Goal: Task Accomplishment & Management: Manage account settings

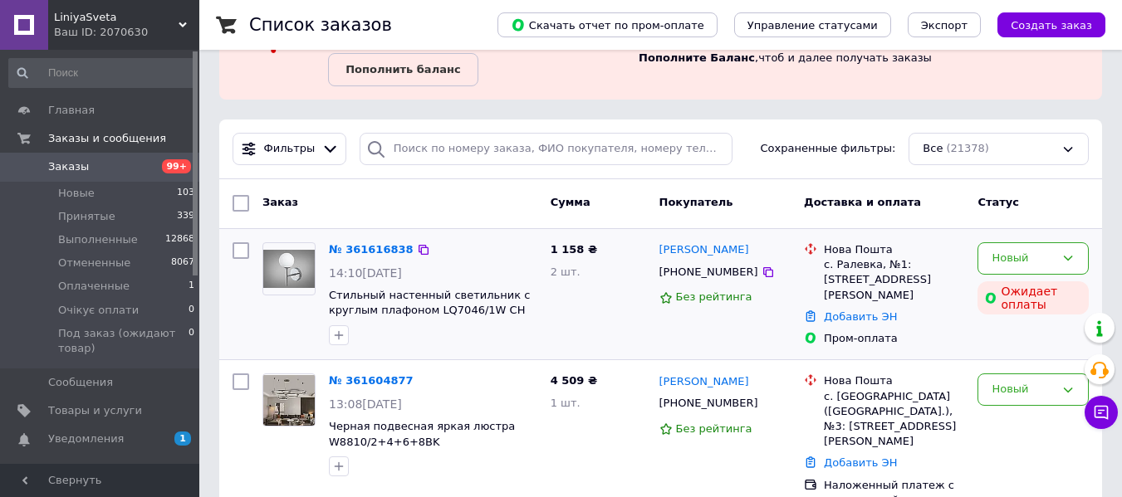
scroll to position [166, 0]
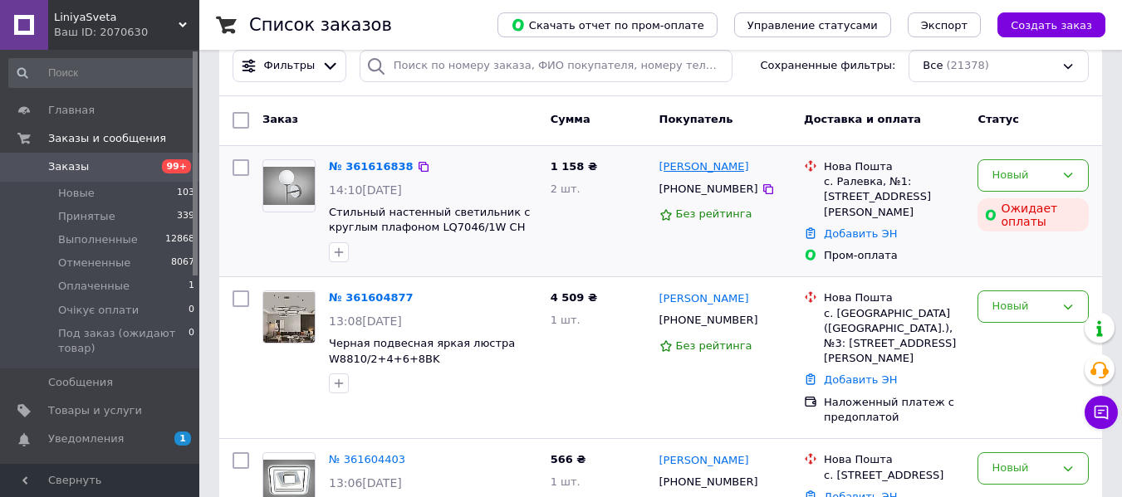
click at [689, 165] on link "[PERSON_NAME]" at bounding box center [704, 167] width 90 height 16
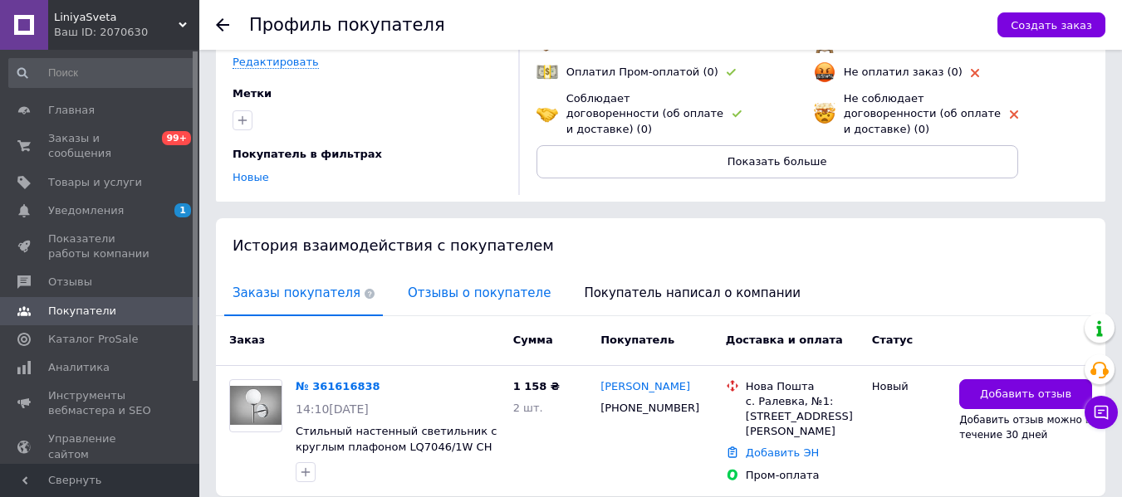
click at [458, 277] on span "Отзывы о покупателе" at bounding box center [478, 293] width 159 height 42
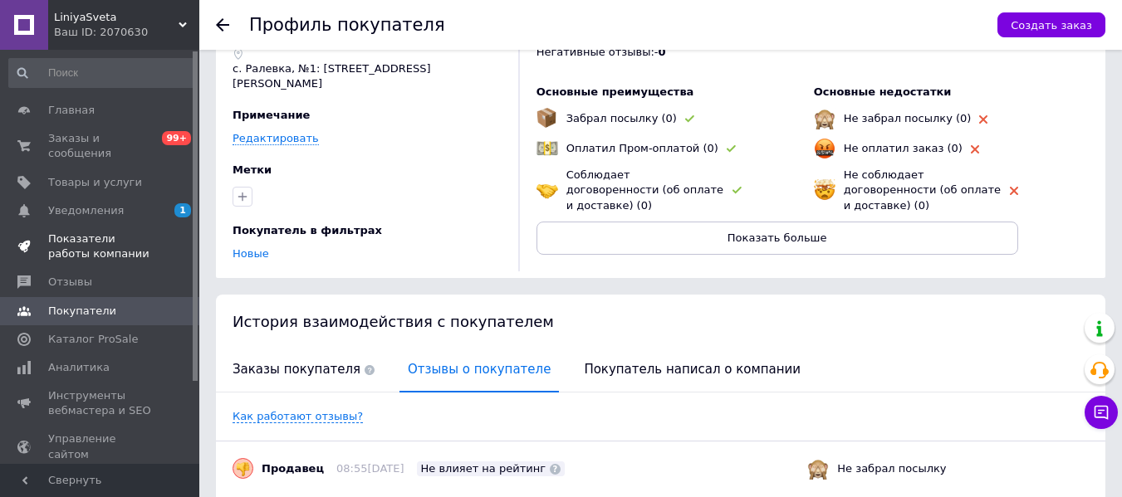
scroll to position [89, 0]
click at [101, 203] on span "Уведомления" at bounding box center [86, 210] width 76 height 15
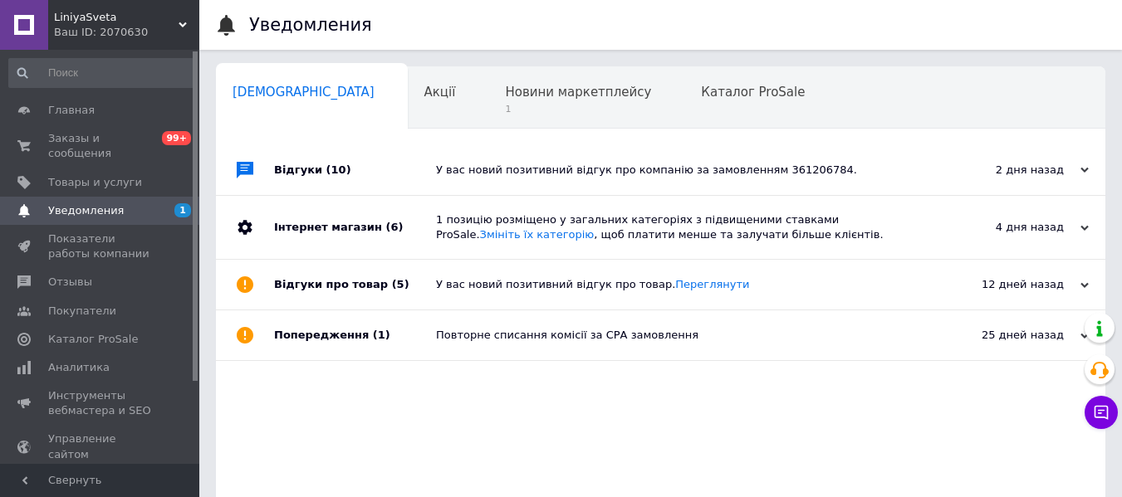
click at [607, 174] on div "У вас новий позитивний відгук про компанію за замовленням 361206784." at bounding box center [679, 170] width 487 height 15
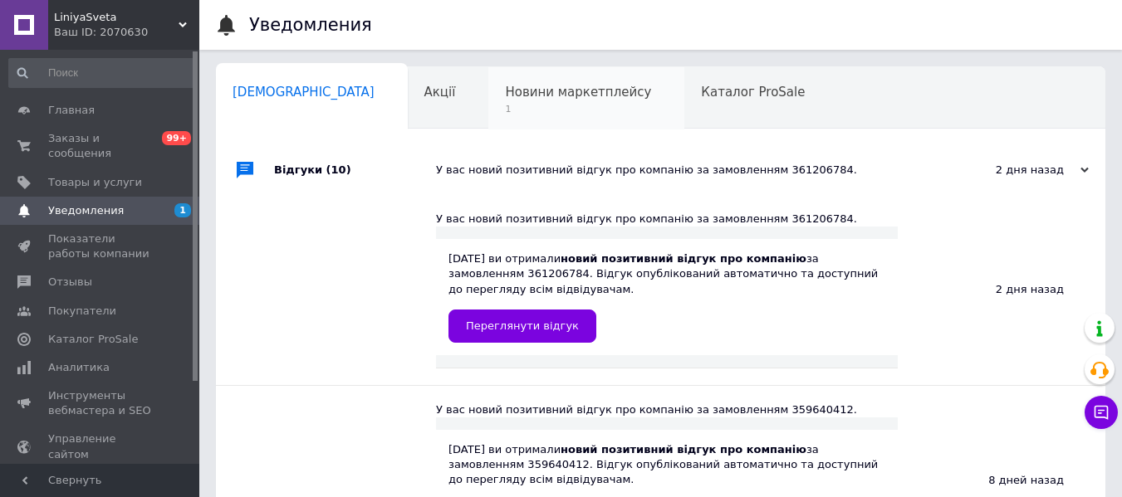
click at [505, 78] on div "Новини маркетплейсу 1" at bounding box center [586, 98] width 196 height 63
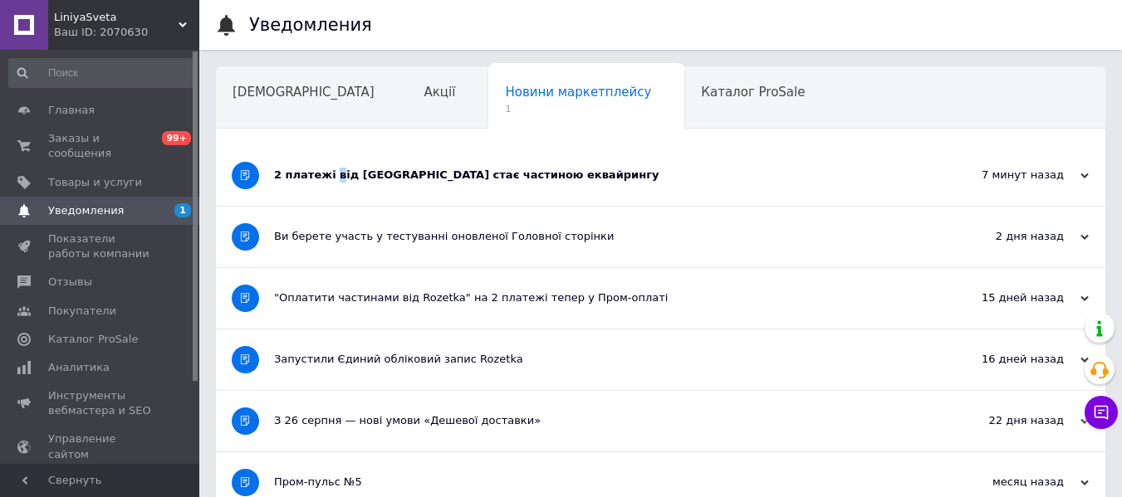
click at [331, 173] on div "2 платежі від [GEOGRAPHIC_DATA] стає частиною еквайрингу" at bounding box center [598, 175] width 649 height 15
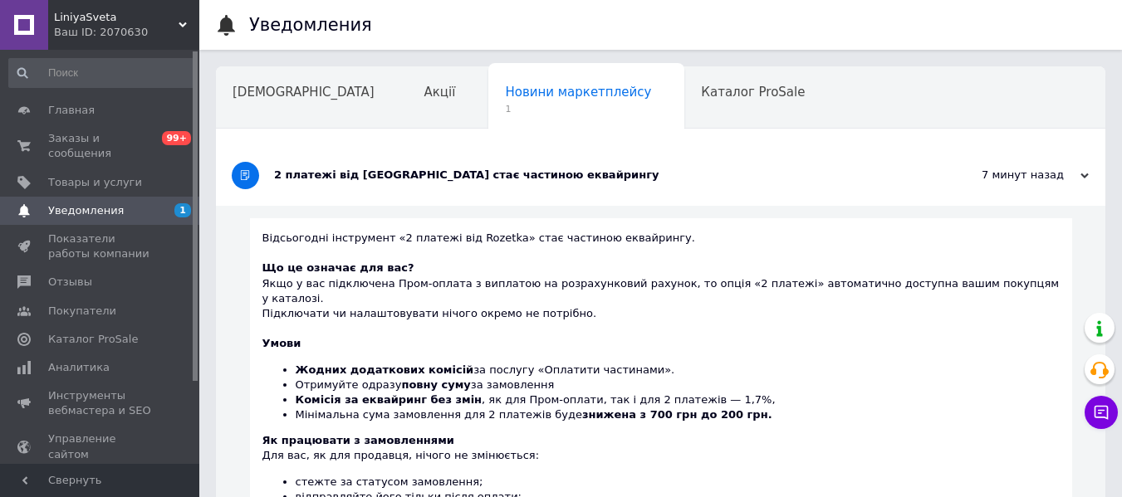
click at [316, 170] on div "2 платежі від [GEOGRAPHIC_DATA] стає частиною еквайрингу" at bounding box center [598, 175] width 649 height 15
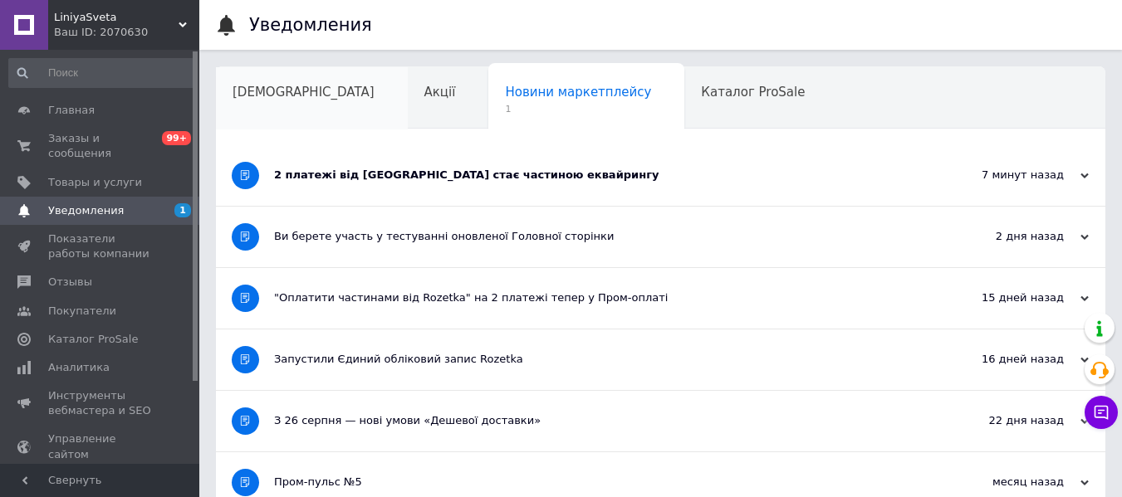
click at [259, 89] on span "[DEMOGRAPHIC_DATA]" at bounding box center [304, 92] width 142 height 15
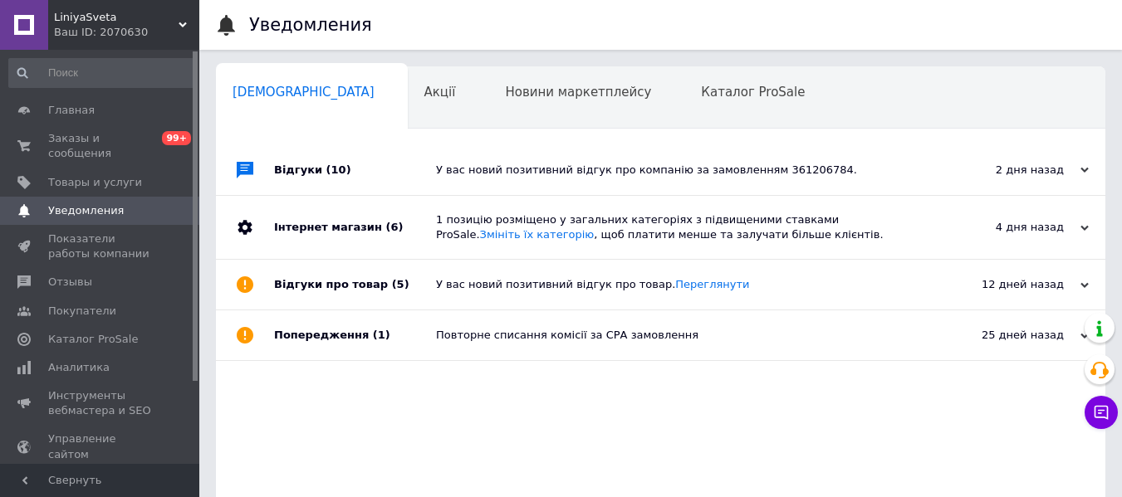
click at [522, 173] on div "У вас новий позитивний відгук про компанію за замовленням 361206784." at bounding box center [679, 170] width 487 height 15
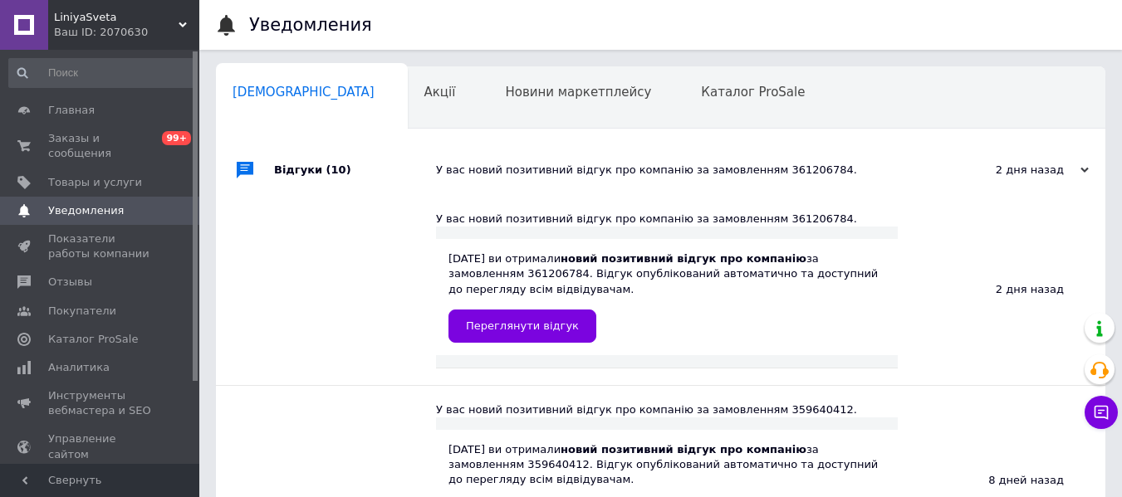
click at [522, 173] on div "У вас новий позитивний відгук про компанію за замовленням 361206784." at bounding box center [679, 170] width 487 height 15
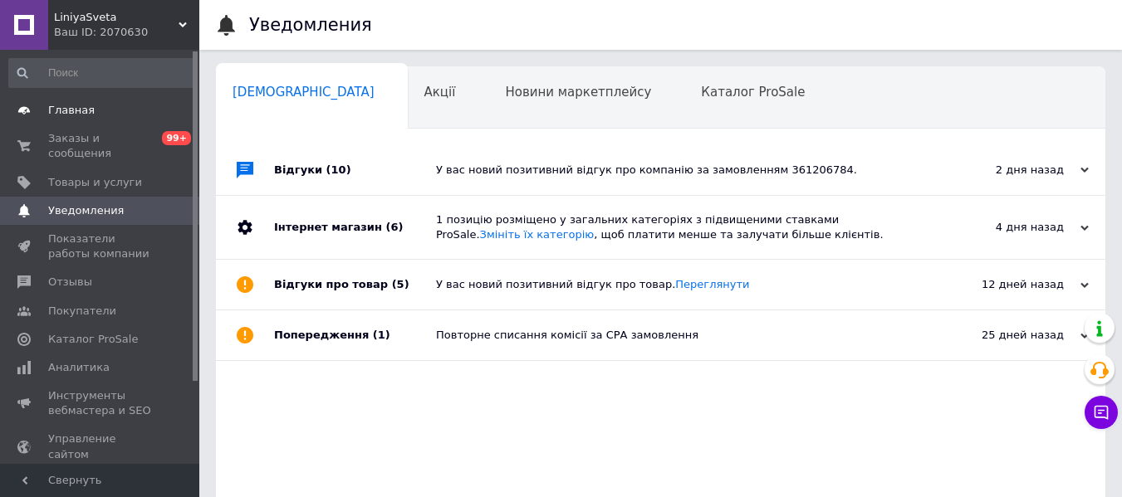
click at [108, 119] on link "Главная" at bounding box center [102, 110] width 204 height 28
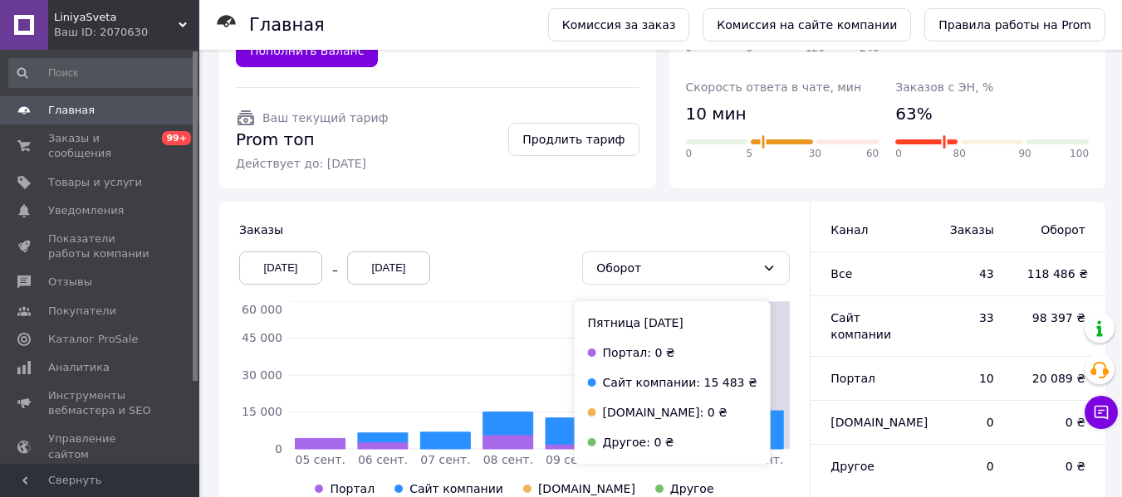
scroll to position [277, 0]
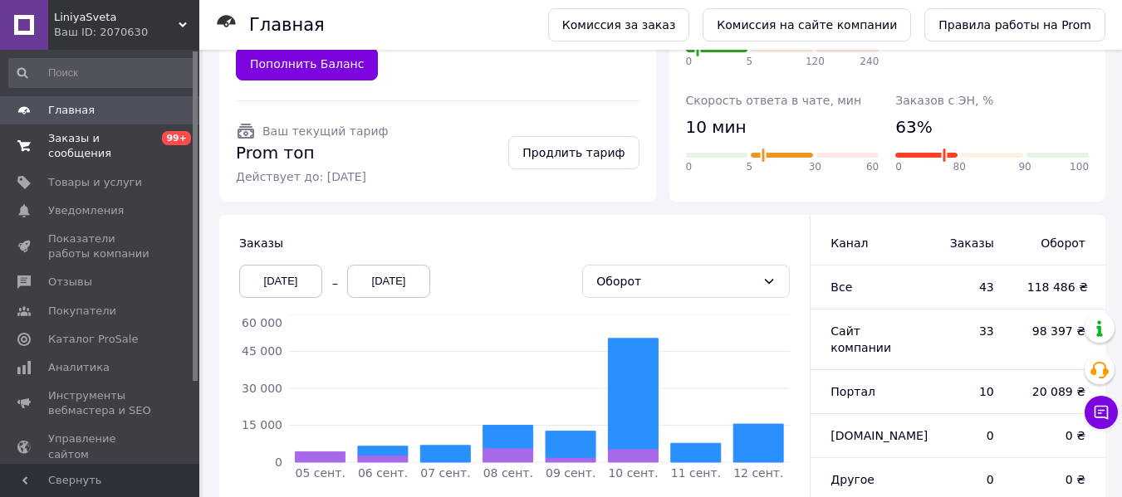
click at [161, 135] on span "0 99+" at bounding box center [177, 146] width 46 height 30
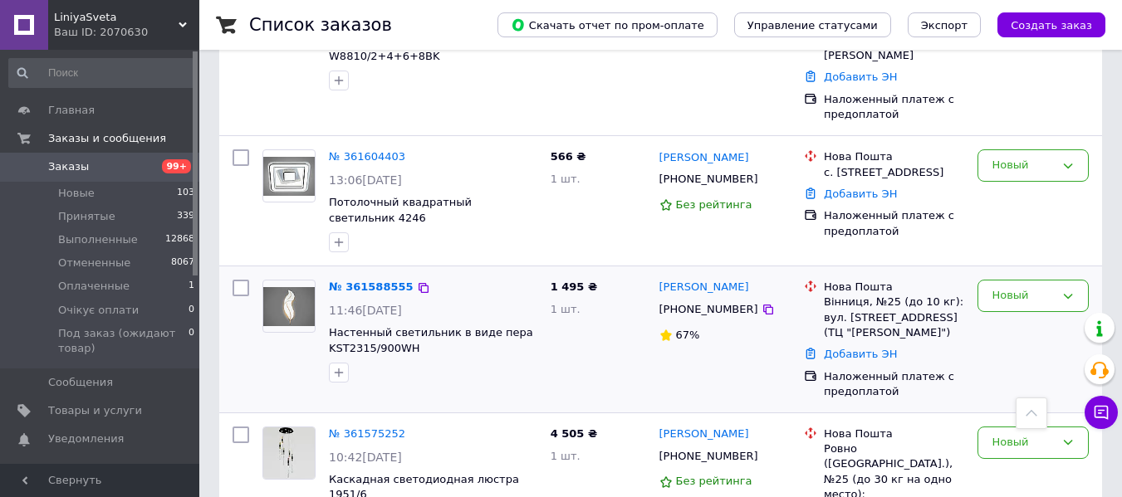
scroll to position [498, 0]
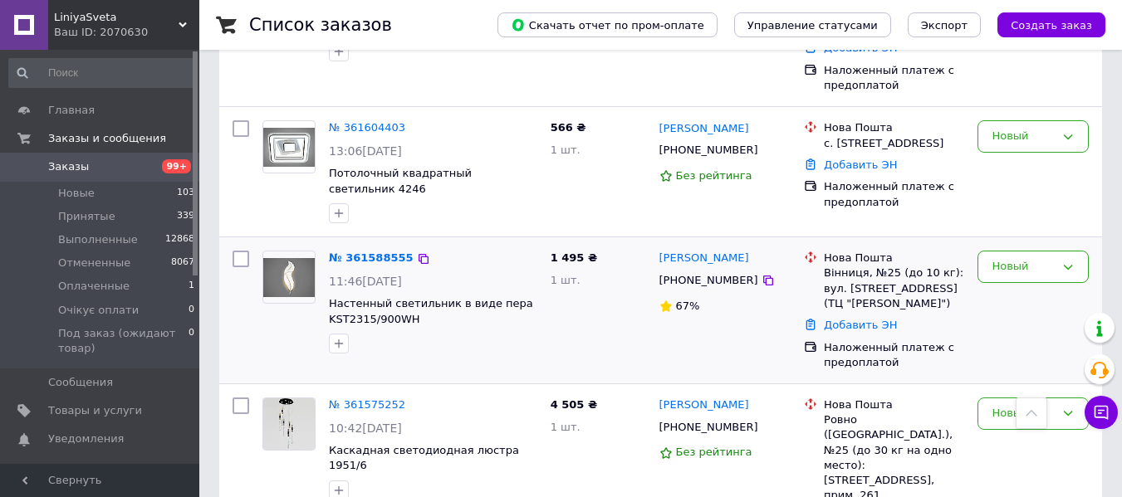
click at [360, 257] on div "№ 361588555 11:46[DATE] Настенный светильник в виде пера KST2315/900WH" at bounding box center [433, 302] width 222 height 116
click at [365, 252] on link "№ 361588555" at bounding box center [371, 258] width 85 height 12
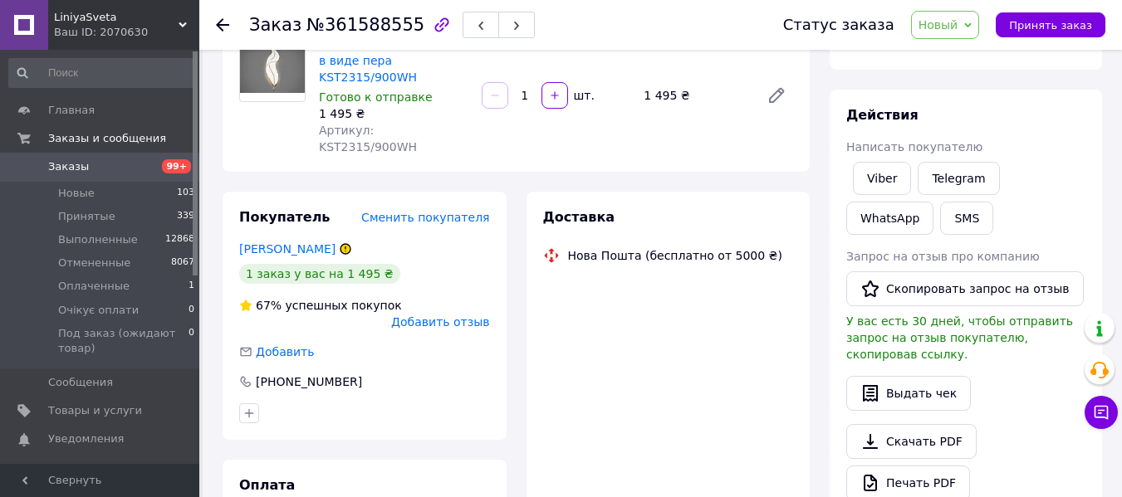
scroll to position [166, 0]
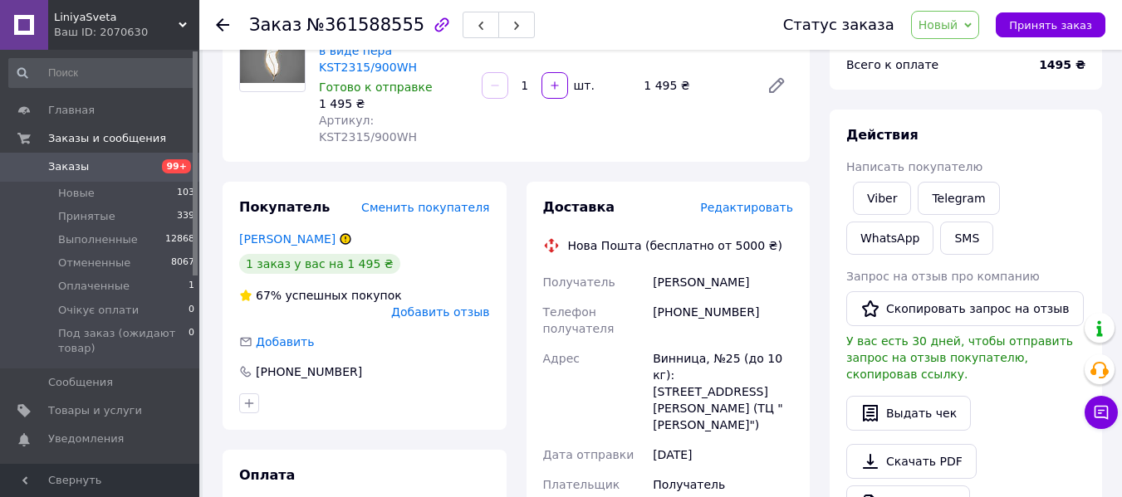
drag, startPoint x: 167, startPoint y: 162, endPoint x: 311, endPoint y: 51, distance: 181.2
click at [167, 162] on span "99+" at bounding box center [176, 166] width 29 height 14
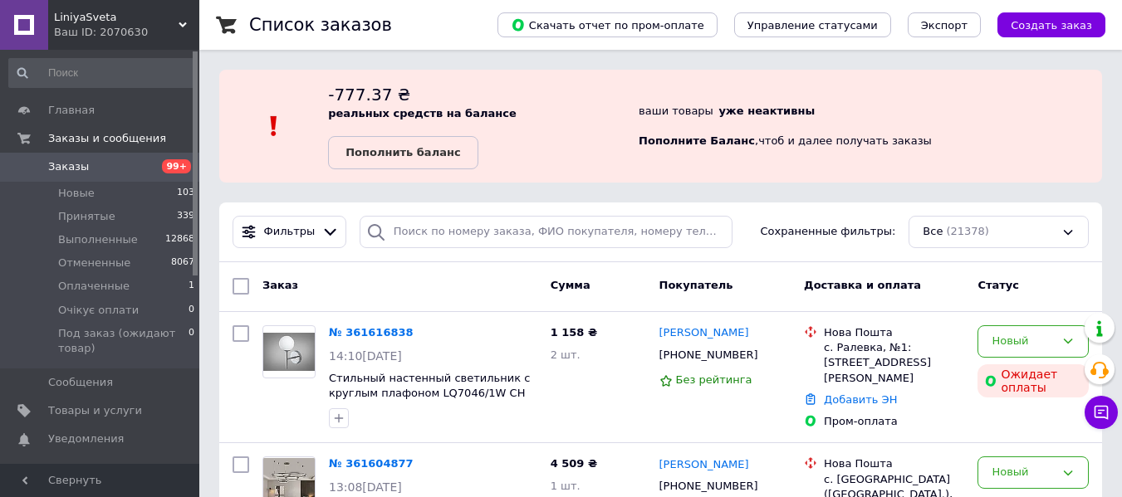
drag, startPoint x: 120, startPoint y: 32, endPoint x: 125, endPoint y: 73, distance: 41.1
click at [119, 33] on div "Ваш ID: 2070630" at bounding box center [126, 32] width 145 height 15
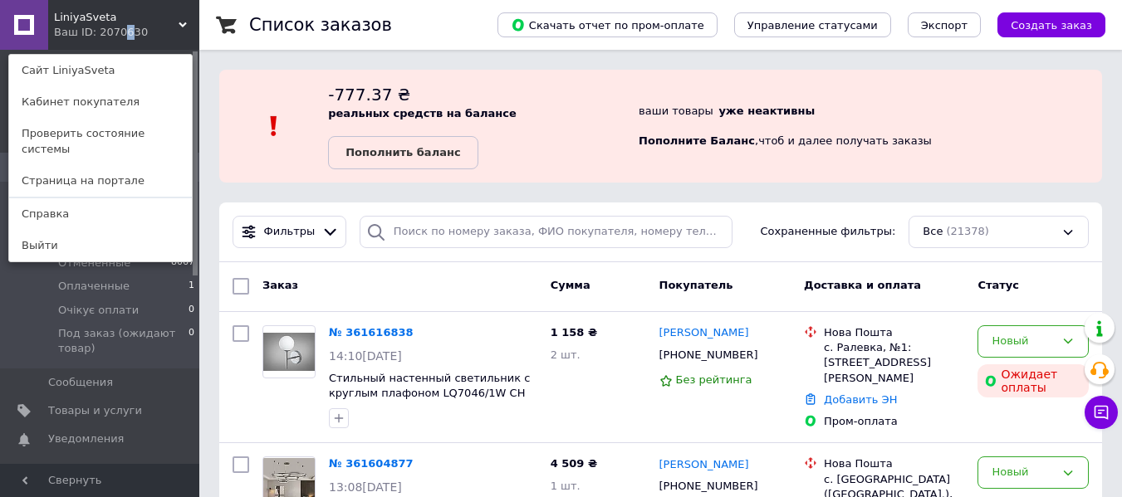
click at [128, 76] on link "Сайт LiniyaSveta" at bounding box center [100, 71] width 183 height 32
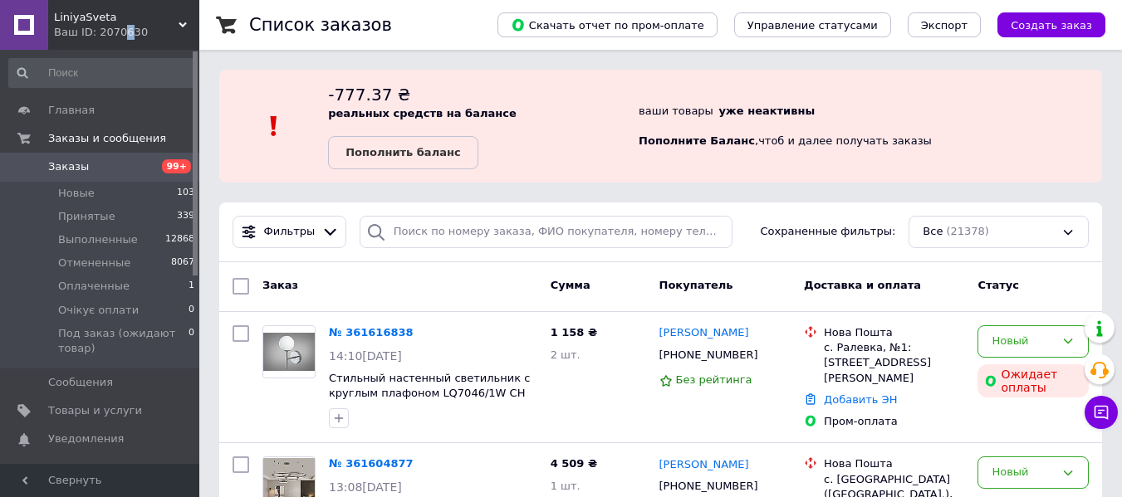
click at [79, 173] on span "Заказы" at bounding box center [68, 166] width 41 height 15
click at [76, 172] on span "Заказы" at bounding box center [68, 166] width 41 height 15
click at [683, 341] on link "[PERSON_NAME]" at bounding box center [704, 334] width 90 height 16
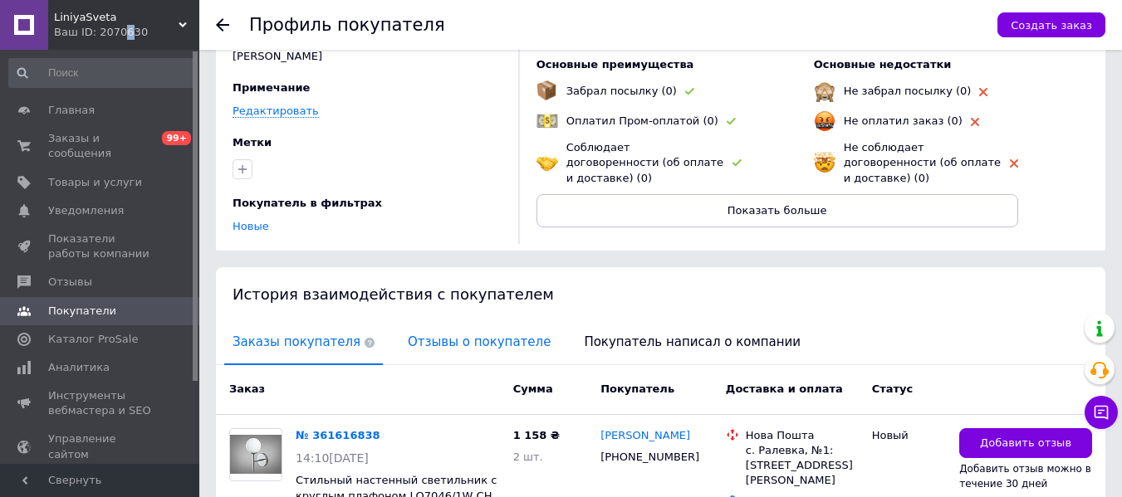
scroll to position [208, 0]
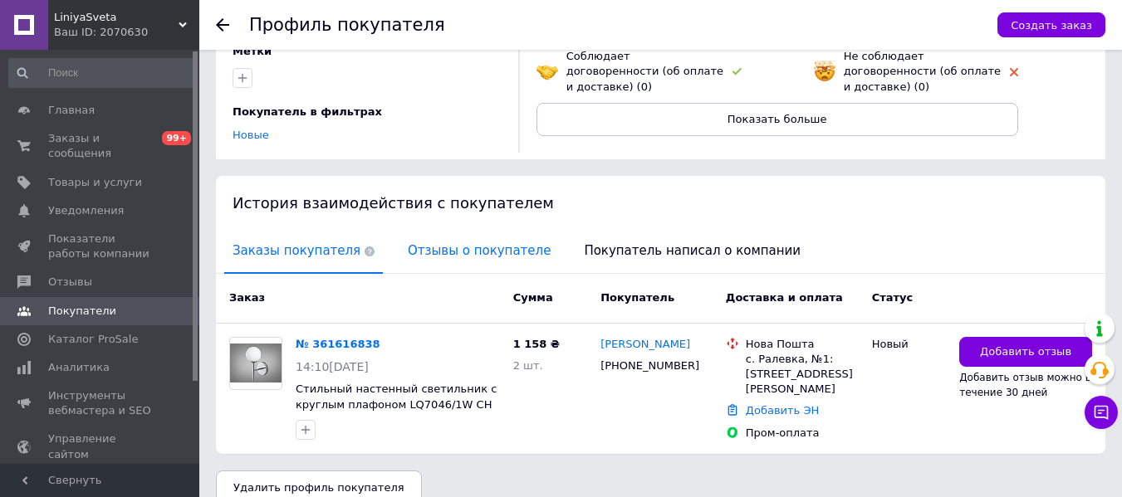
click at [447, 252] on div "История взаимодействия с покупателем Заказы покупателя Отзывы о покупателе Поку…" at bounding box center [661, 315] width 890 height 278
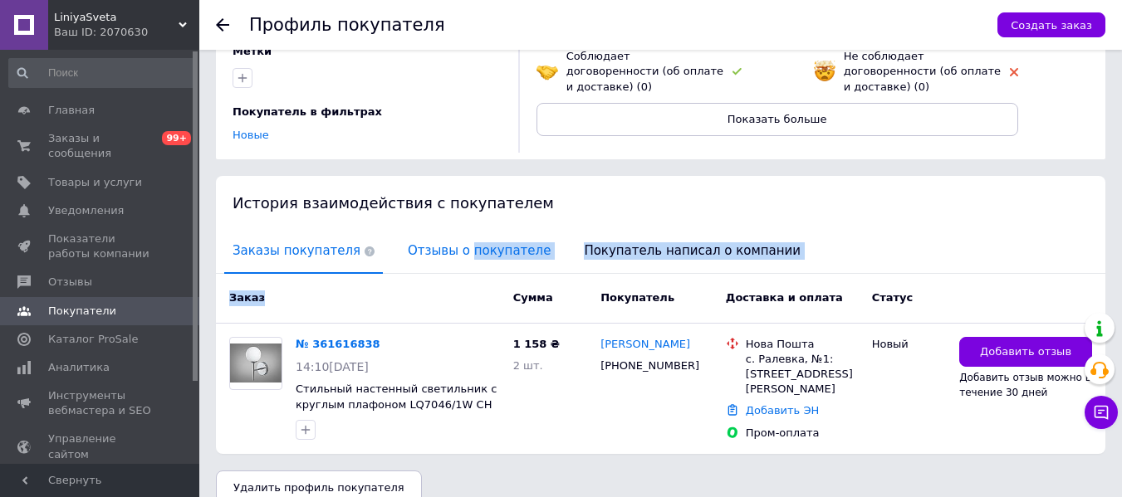
click at [449, 233] on span "Отзывы о покупателе" at bounding box center [478, 251] width 159 height 42
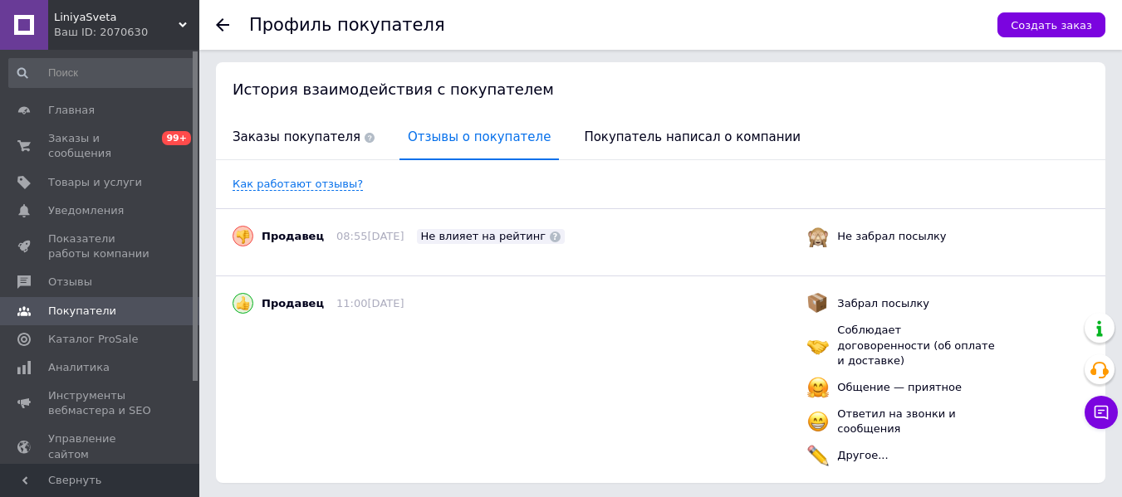
scroll to position [6, 0]
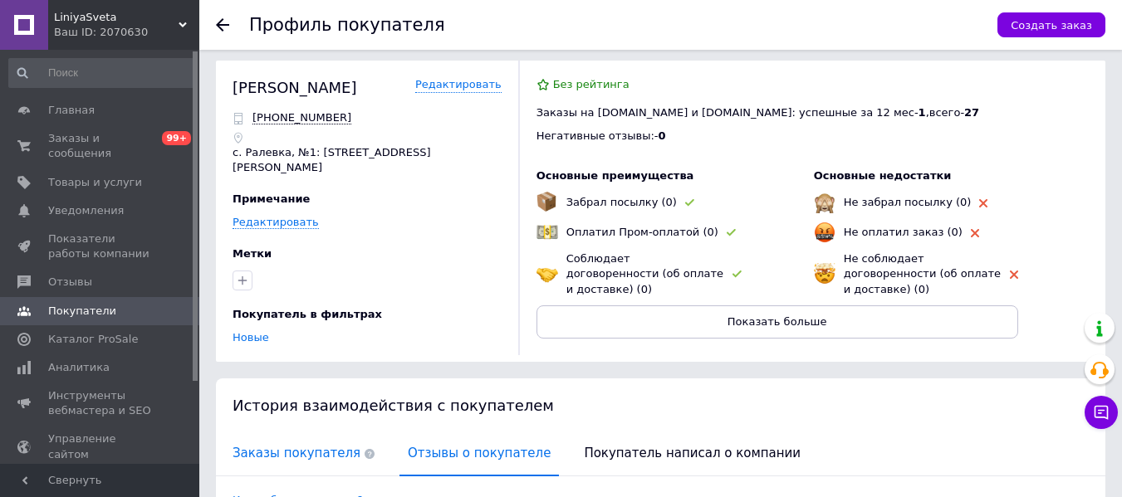
click at [286, 433] on span "Заказы покупателя" at bounding box center [303, 454] width 159 height 42
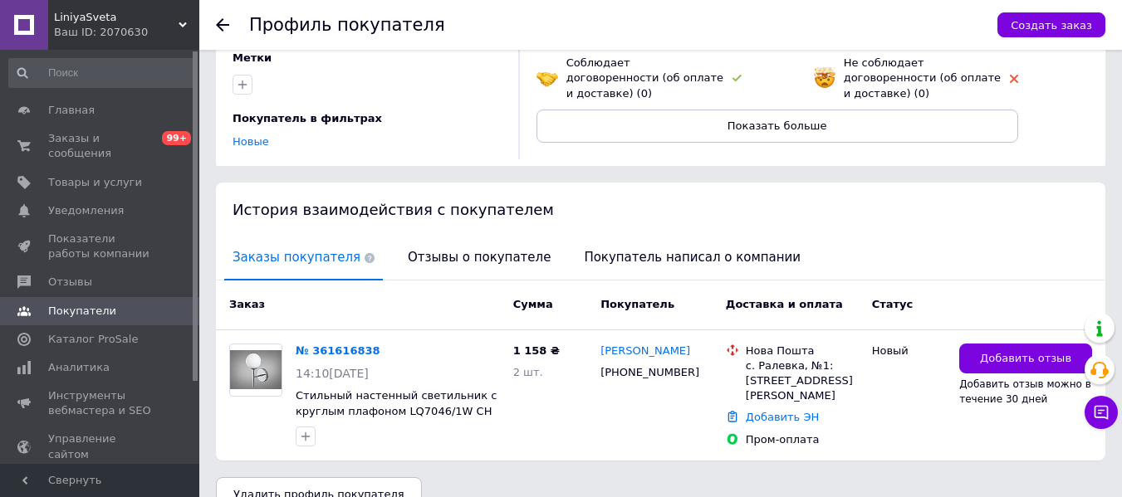
scroll to position [208, 0]
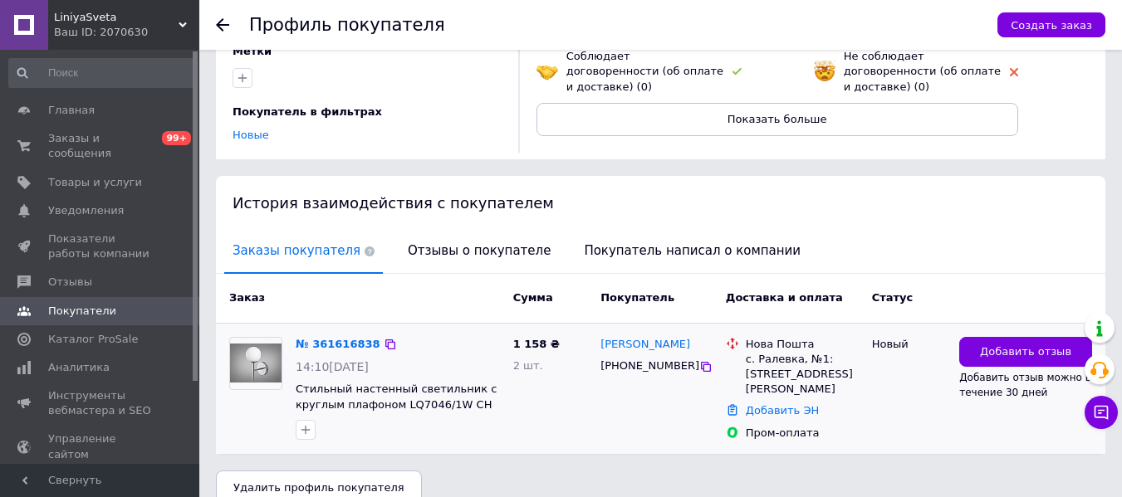
click at [351, 336] on div "№ 361616838" at bounding box center [338, 345] width 88 height 19
click at [346, 338] on link "№ 361616838" at bounding box center [338, 344] width 85 height 12
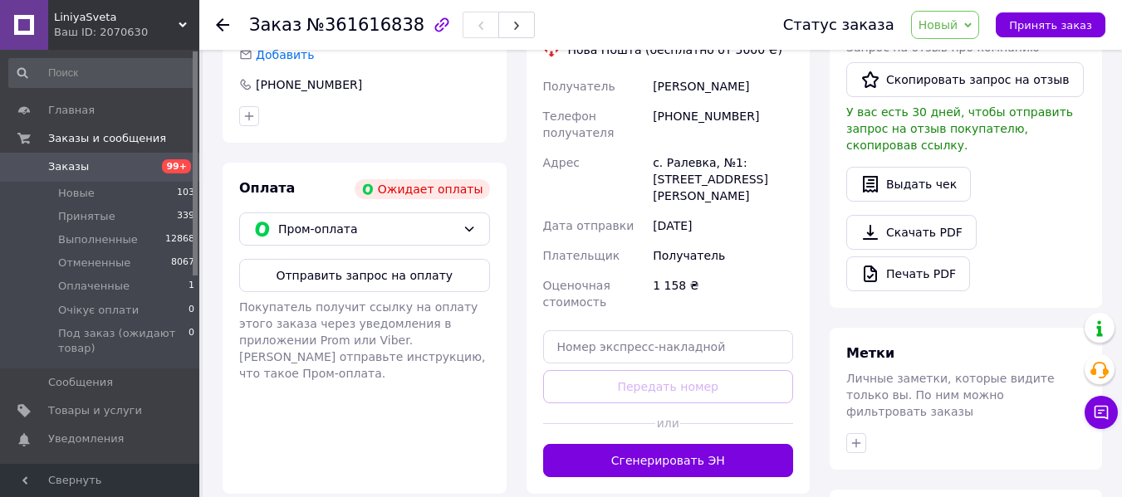
scroll to position [431, 0]
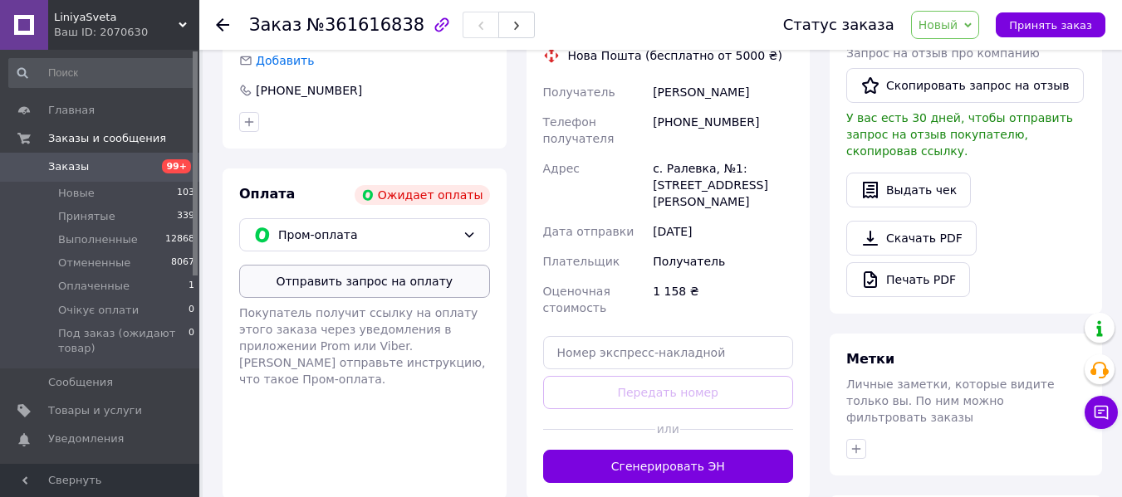
click at [399, 268] on button "Отправить запрос на оплату" at bounding box center [364, 281] width 251 height 33
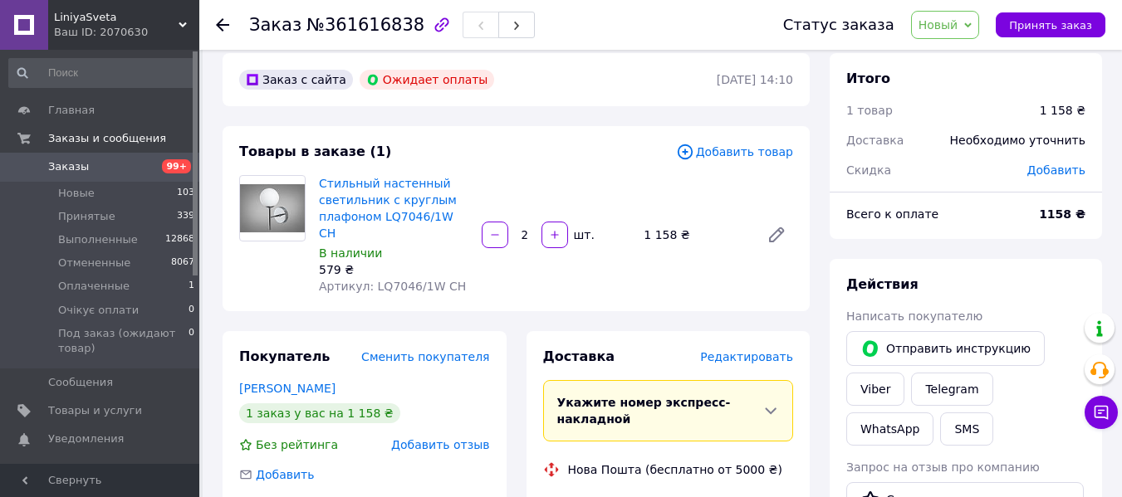
scroll to position [16, 0]
click at [135, 169] on span "Заказы" at bounding box center [100, 166] width 105 height 15
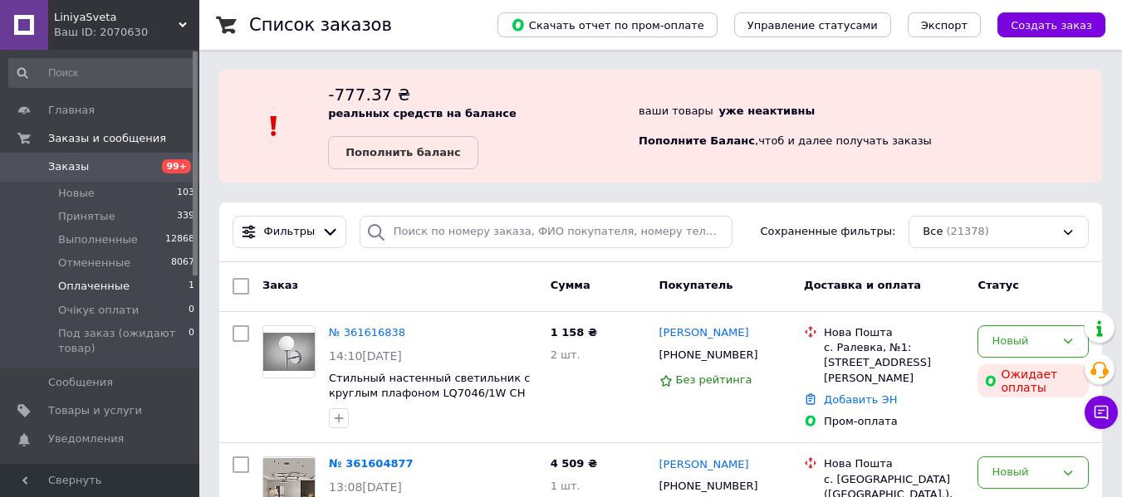
click at [120, 290] on span "Оплаченные" at bounding box center [93, 286] width 71 height 15
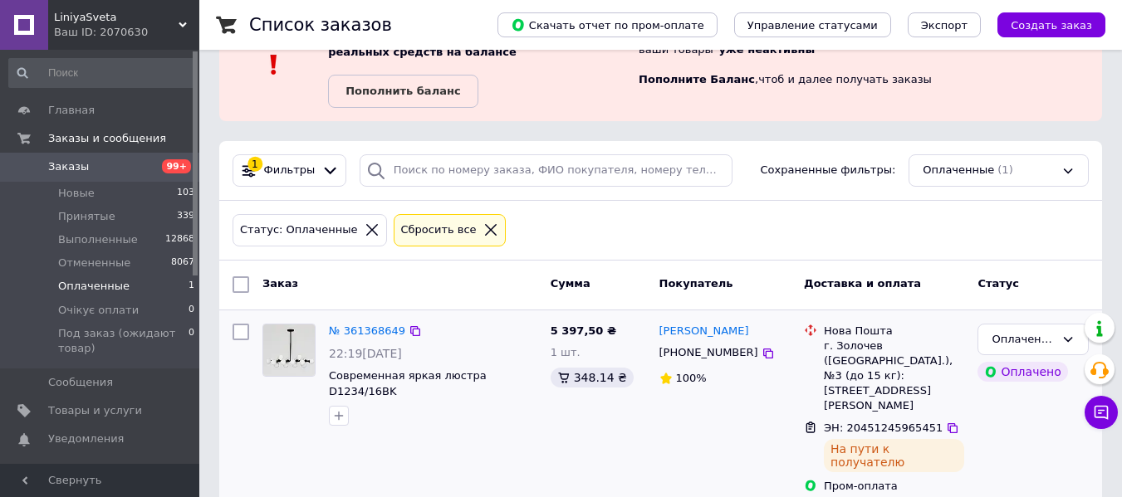
scroll to position [63, 0]
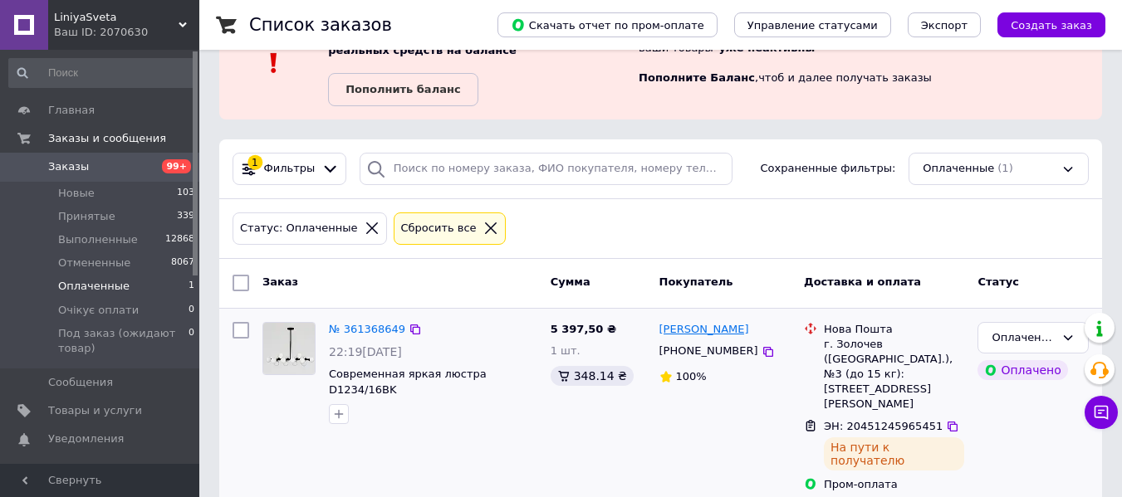
click at [687, 337] on link "[PERSON_NAME]" at bounding box center [704, 330] width 90 height 16
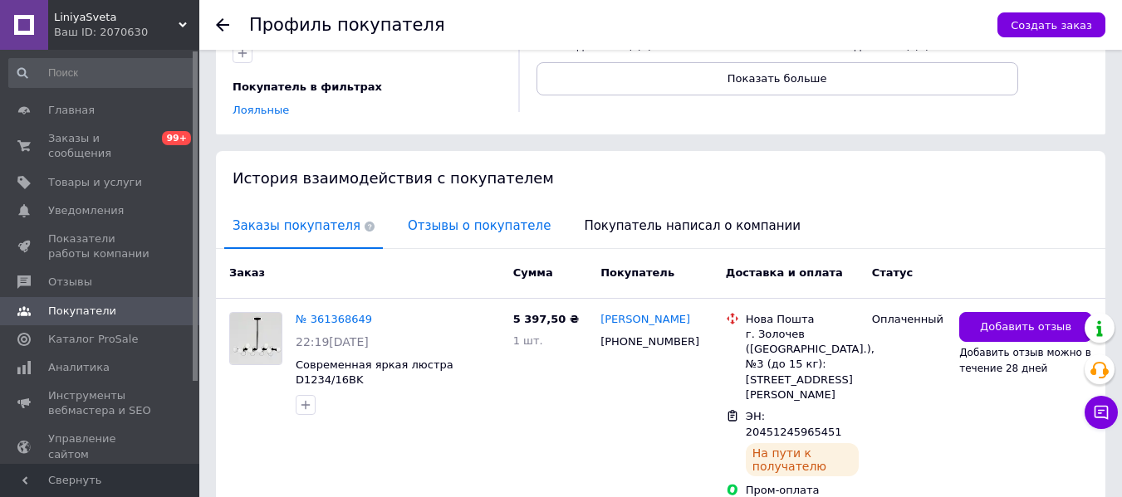
click at [423, 209] on span "Отзывы о покупателе" at bounding box center [478, 226] width 159 height 42
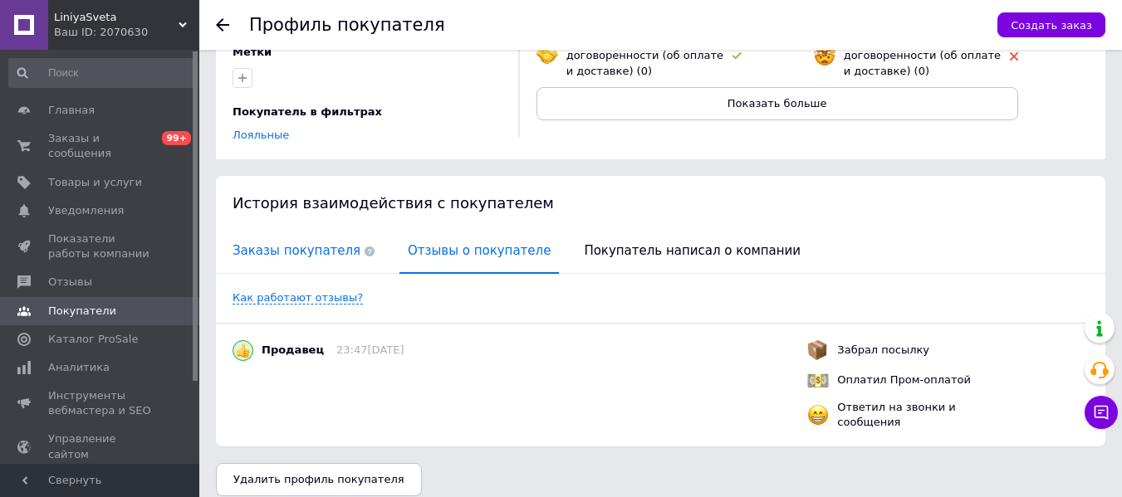
click at [308, 233] on span "Заказы покупателя" at bounding box center [303, 251] width 159 height 42
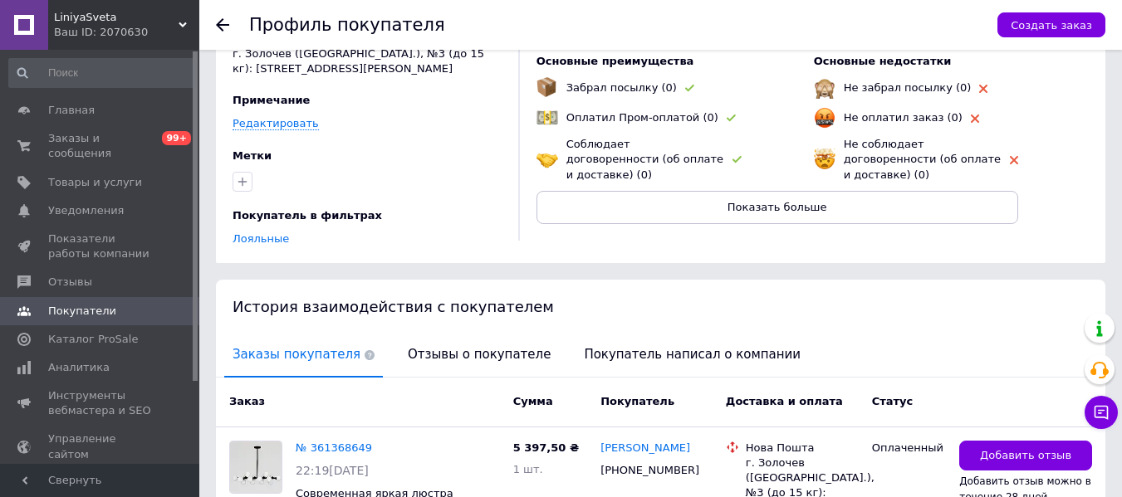
scroll to position [341, 0]
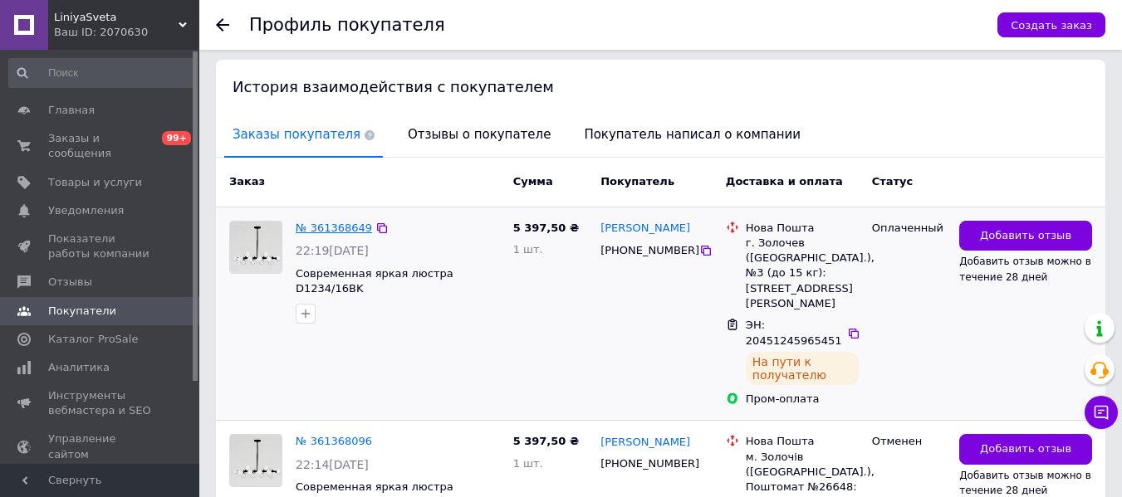
click at [333, 222] on link "№ 361368649" at bounding box center [334, 228] width 76 height 12
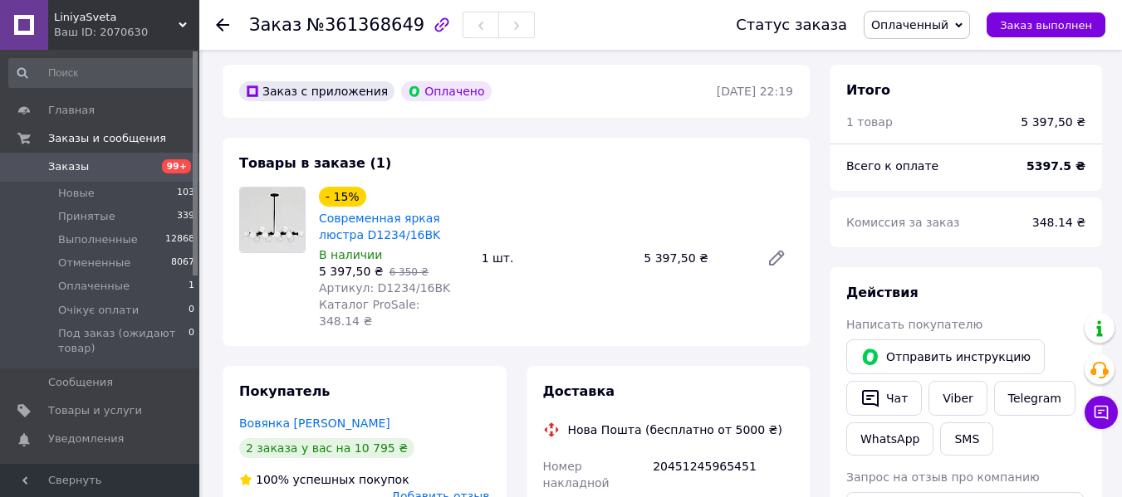
scroll to position [793, 0]
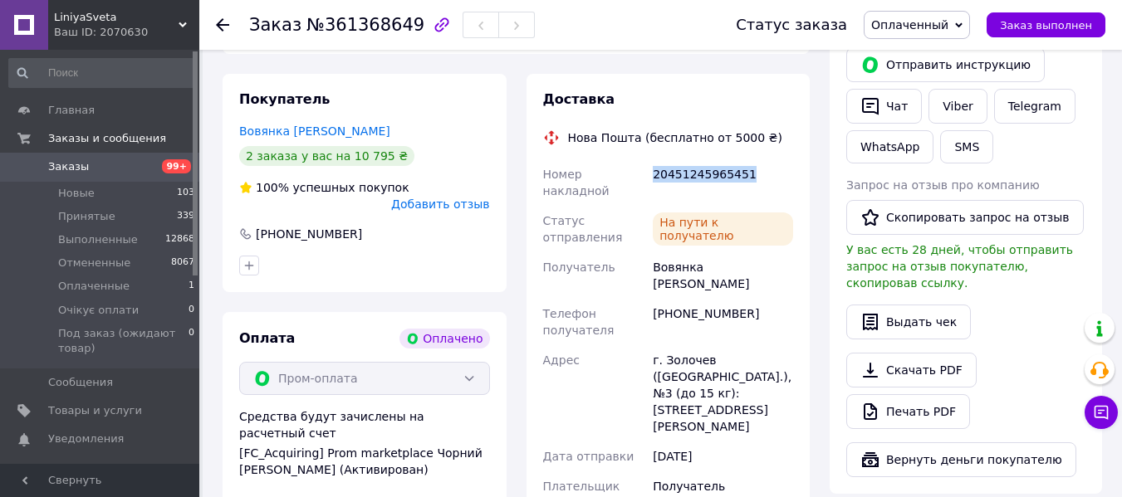
drag, startPoint x: 745, startPoint y: 127, endPoint x: 653, endPoint y: 137, distance: 92.7
click at [653, 159] on div "20451245965451" at bounding box center [722, 182] width 147 height 47
copy div "20451245965451"
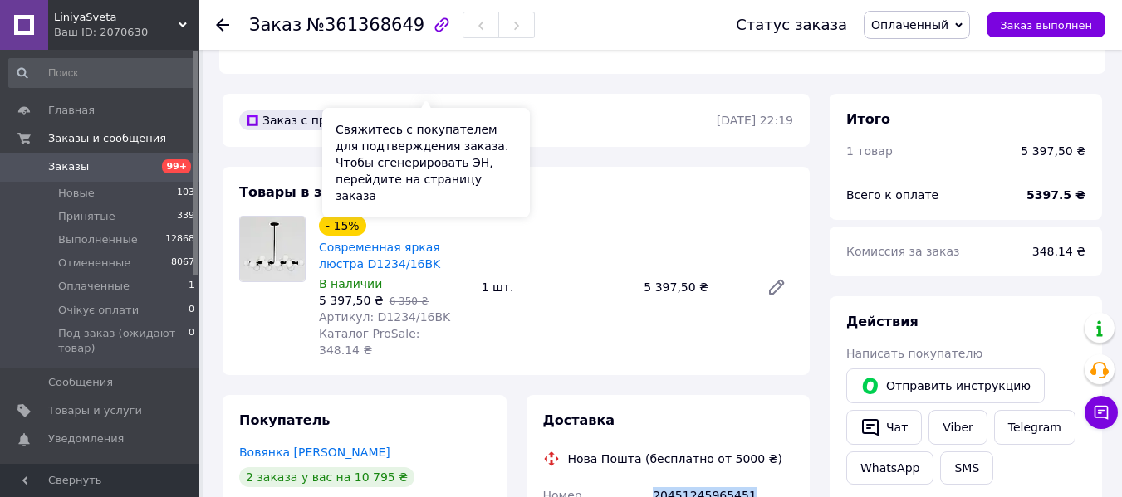
scroll to position [544, 0]
